Goal: Task Accomplishment & Management: Use online tool/utility

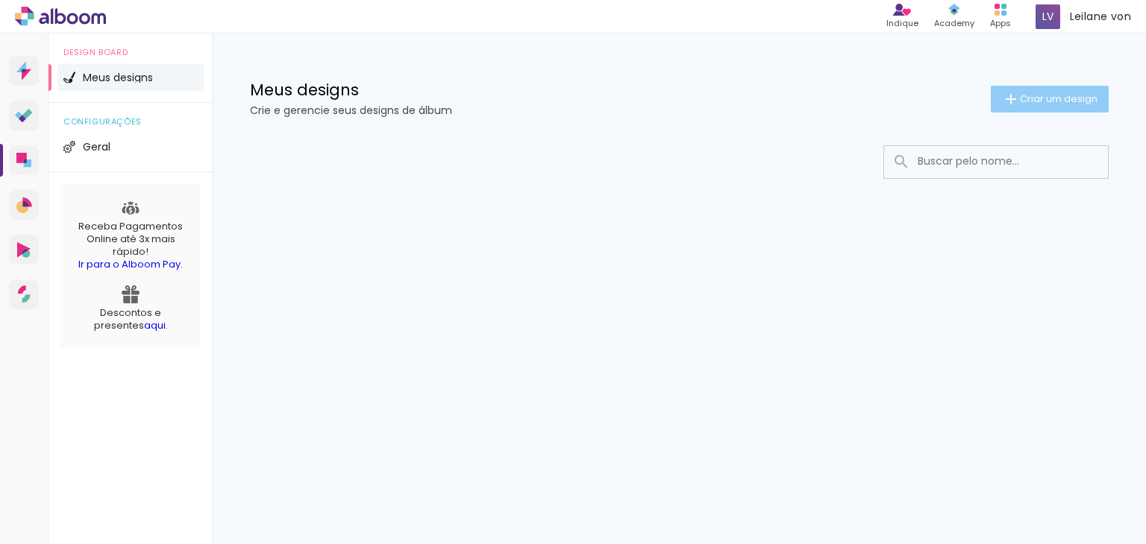
click at [1022, 94] on span "Criar um design" at bounding box center [1058, 99] width 78 height 10
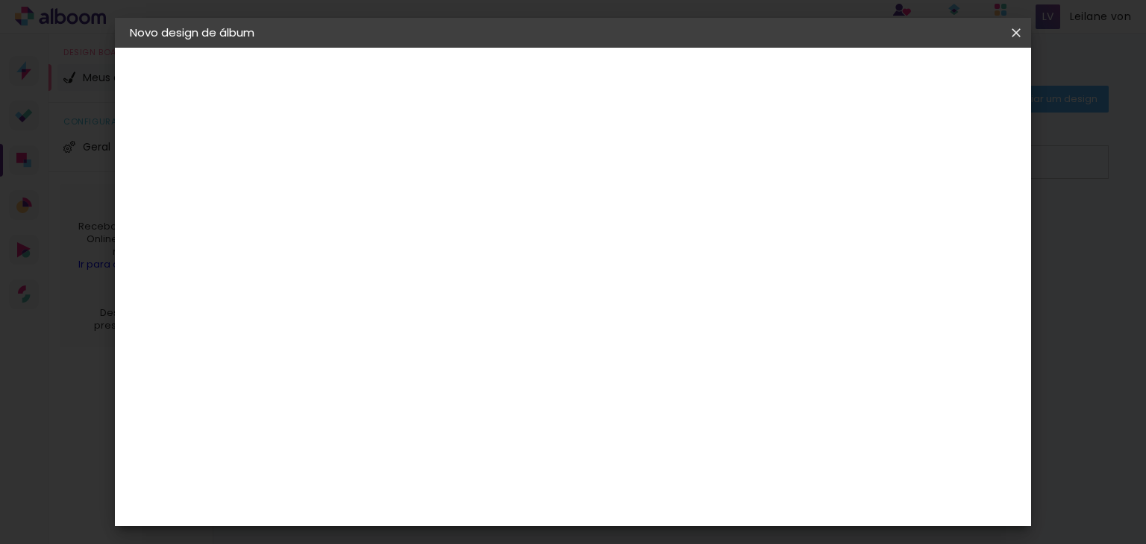
click at [1011, 31] on iron-icon at bounding box center [1016, 32] width 18 height 15
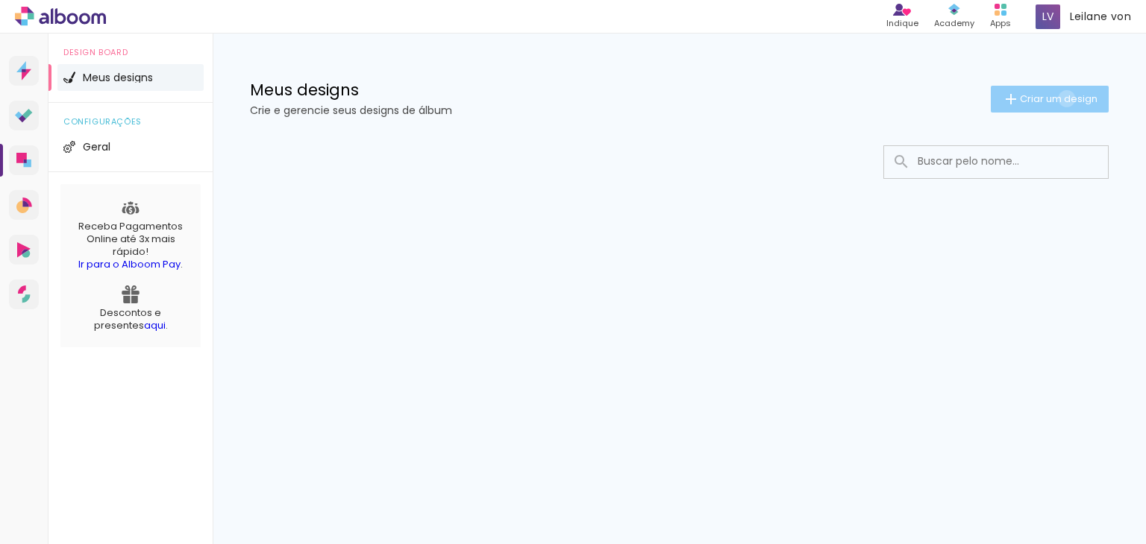
click at [1063, 98] on span "Criar um design" at bounding box center [1058, 99] width 78 height 10
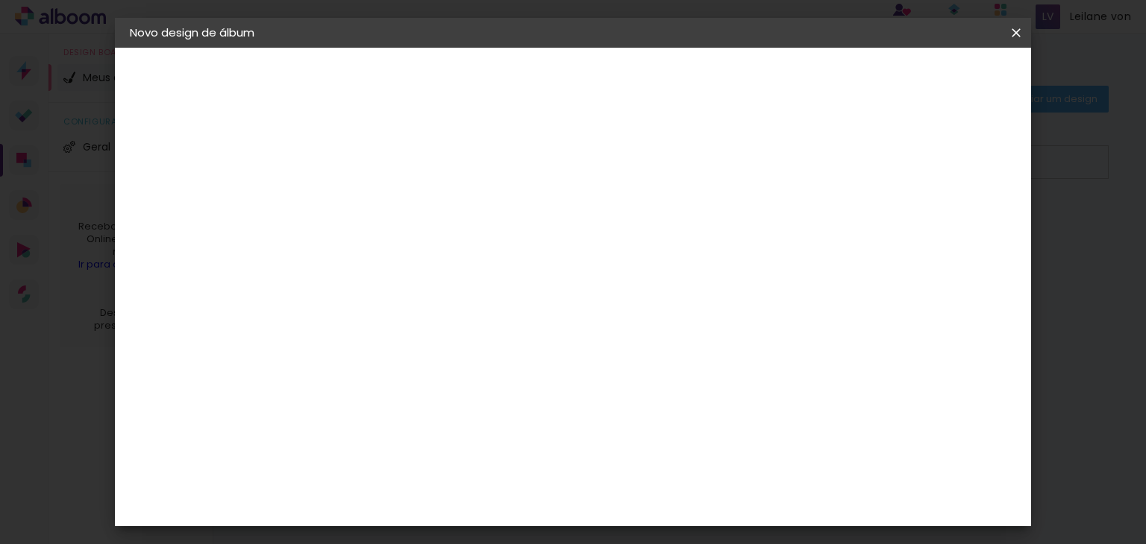
click at [374, 205] on input at bounding box center [374, 200] width 0 height 23
type input "[PERSON_NAME]"
type paper-input "[PERSON_NAME]"
click at [0, 0] on slot "Avançar" at bounding box center [0, 0] width 0 height 0
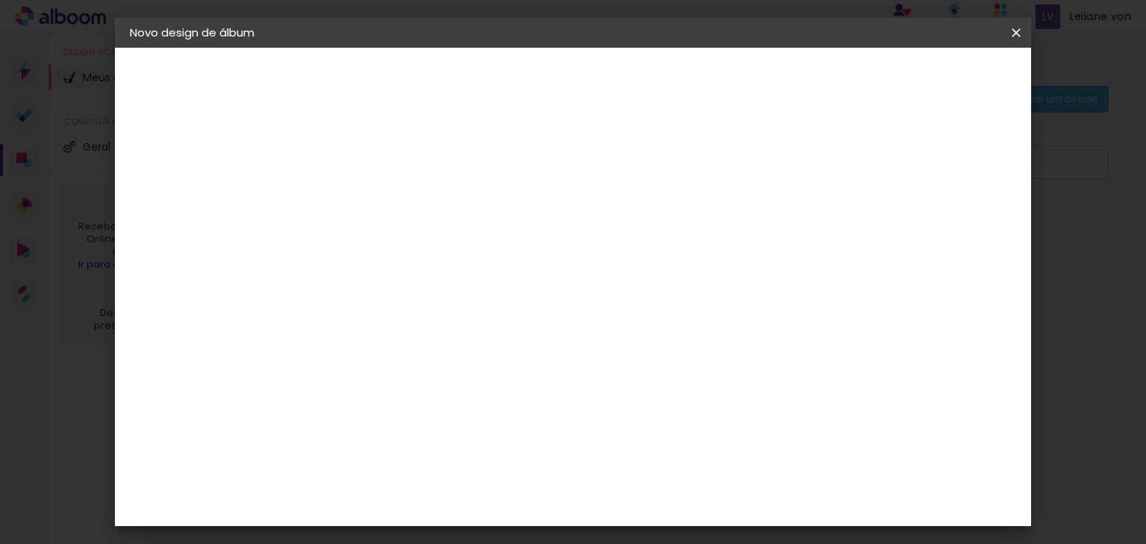
click at [0, 0] on slot "Avançar" at bounding box center [0, 0] width 0 height 0
click at [474, 482] on span "25 × 25" at bounding box center [439, 502] width 69 height 40
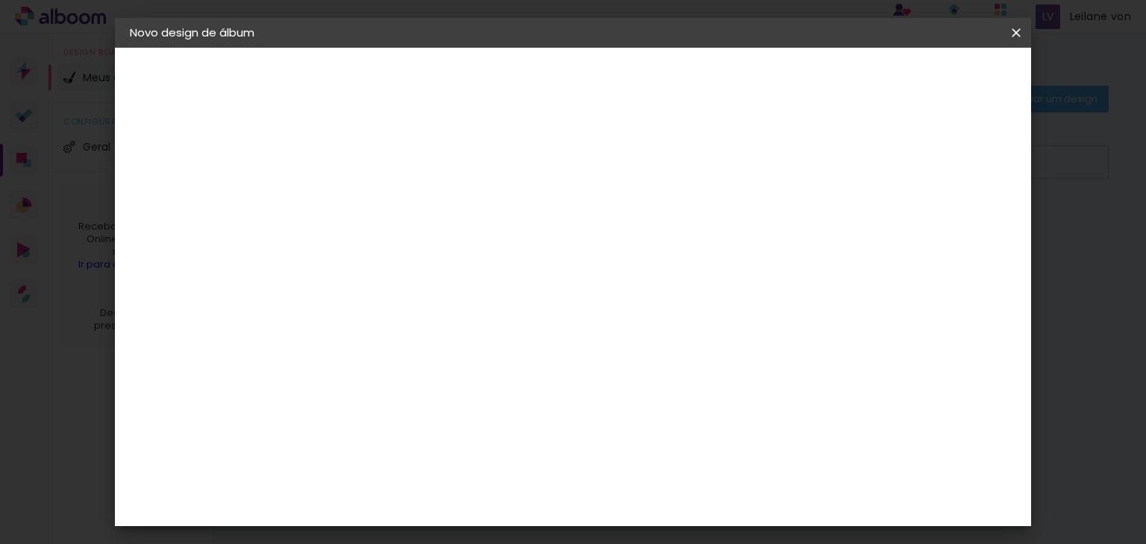
click at [0, 0] on slot "Avançar" at bounding box center [0, 0] width 0 height 0
click at [697, 157] on div at bounding box center [690, 160] width 13 height 13
type paper-checkbox "on"
click at [782, 78] on span "Iniciar design" at bounding box center [748, 79] width 68 height 10
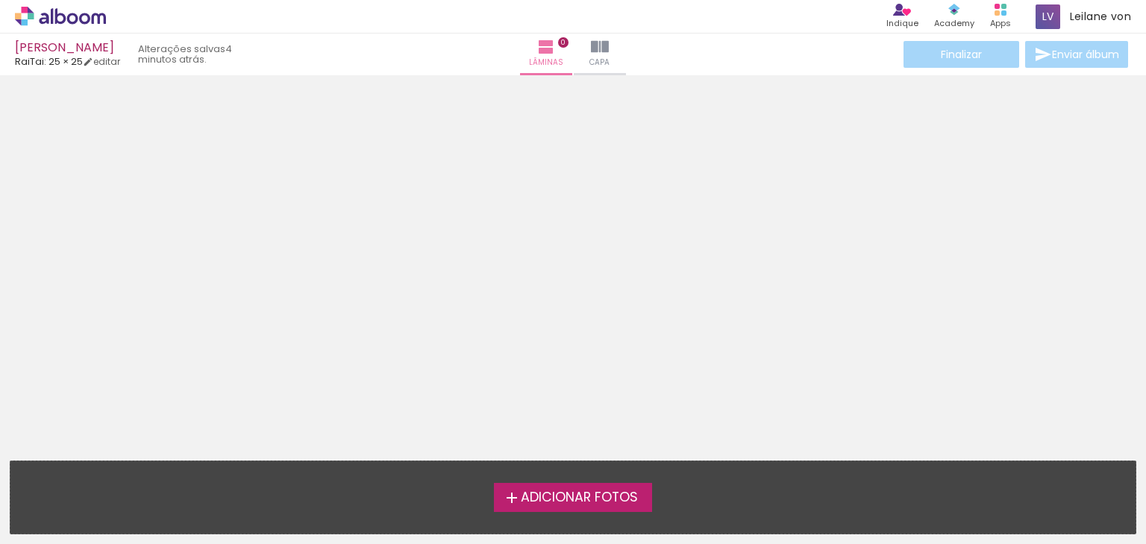
click at [560, 497] on span "Adicionar Fotos" at bounding box center [579, 497] width 117 height 13
click at [0, 0] on input "file" at bounding box center [0, 0] width 0 height 0
